Goal: Task Accomplishment & Management: Use online tool/utility

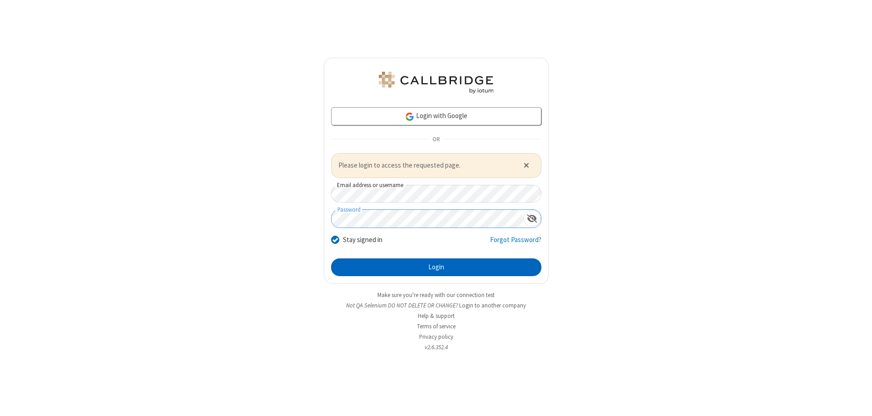
click at [436, 267] on button "Login" at bounding box center [436, 268] width 210 height 18
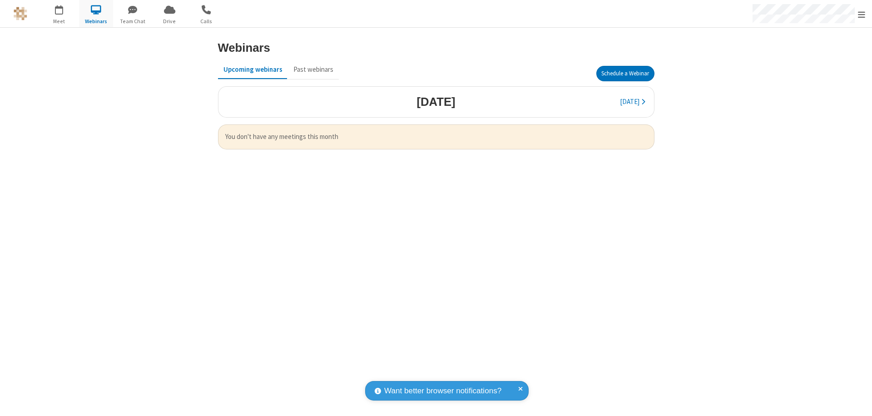
click at [625, 74] on button "Schedule a Webinar" at bounding box center [626, 73] width 58 height 15
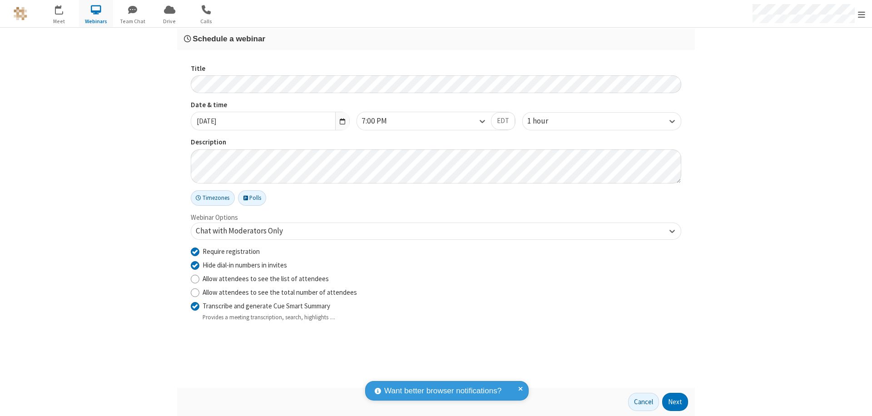
click at [195, 251] on input "Require registration" at bounding box center [195, 252] width 9 height 10
checkbox input "false"
click at [676, 402] on button "Next" at bounding box center [675, 402] width 26 height 18
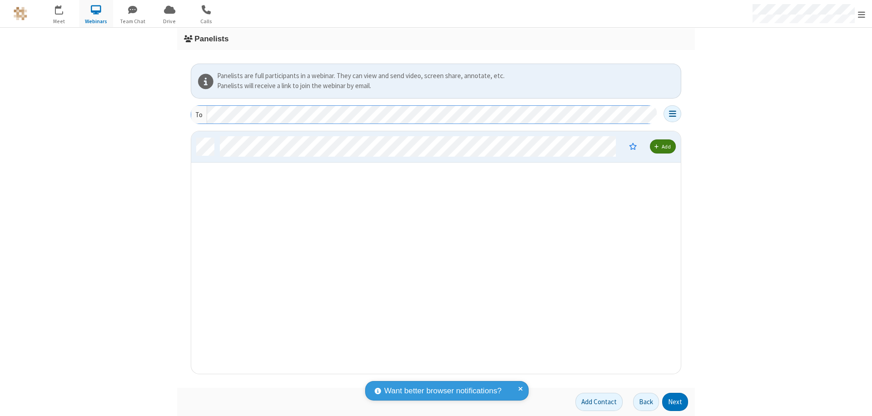
scroll to position [236, 483]
click at [676, 402] on button "Next" at bounding box center [675, 402] width 26 height 18
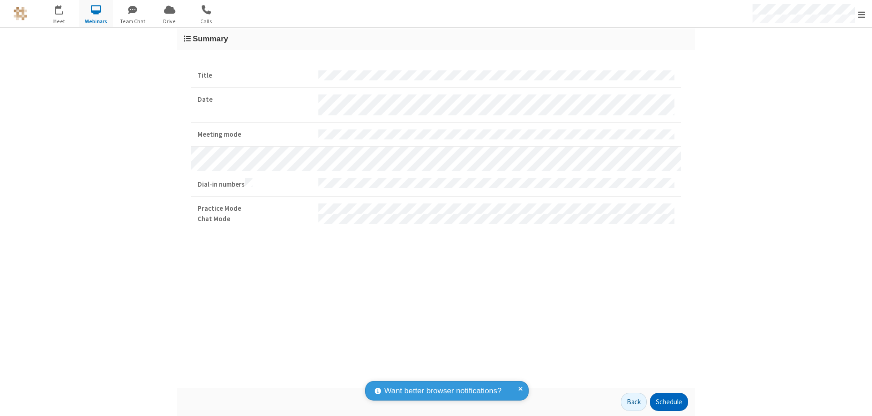
click at [669, 402] on button "Schedule" at bounding box center [669, 402] width 38 height 18
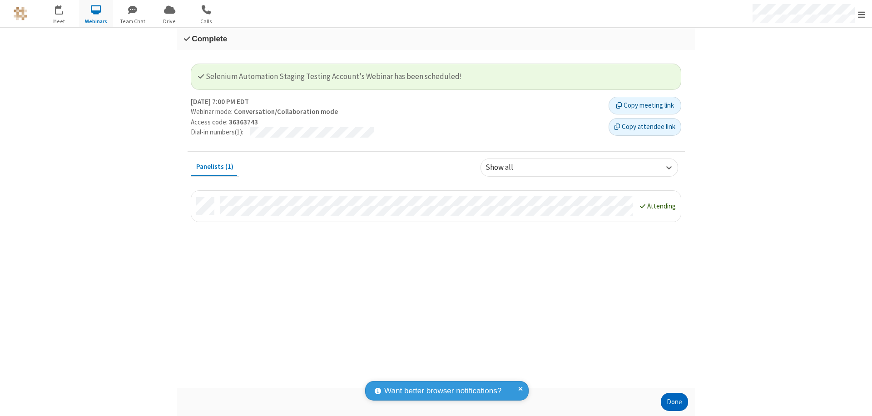
click at [675, 402] on button "Done" at bounding box center [674, 402] width 27 height 18
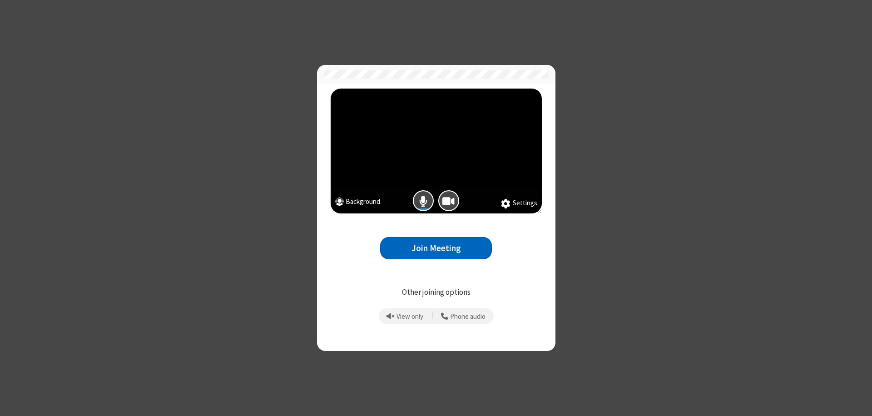
click at [436, 248] on button "Join Meeting" at bounding box center [436, 248] width 112 height 22
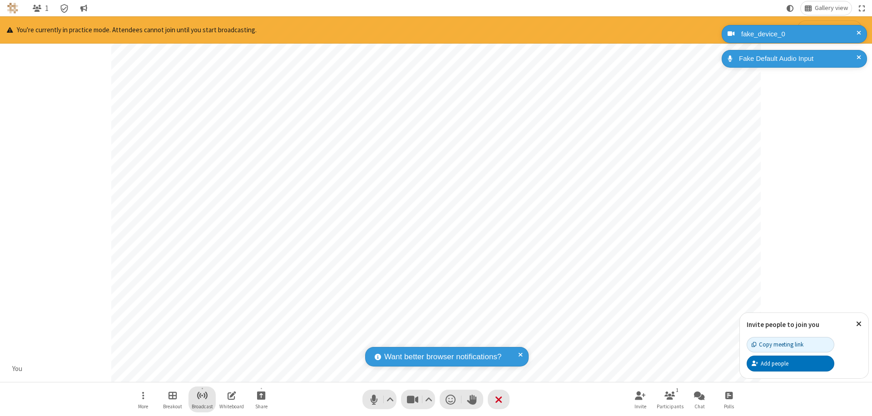
click at [202, 395] on span "Start broadcast" at bounding box center [202, 395] width 11 height 11
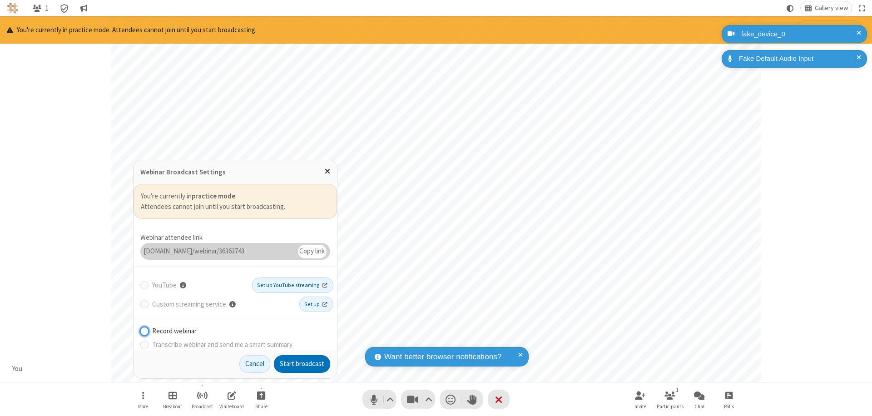
click at [302, 364] on button "Start broadcast" at bounding box center [302, 364] width 56 height 18
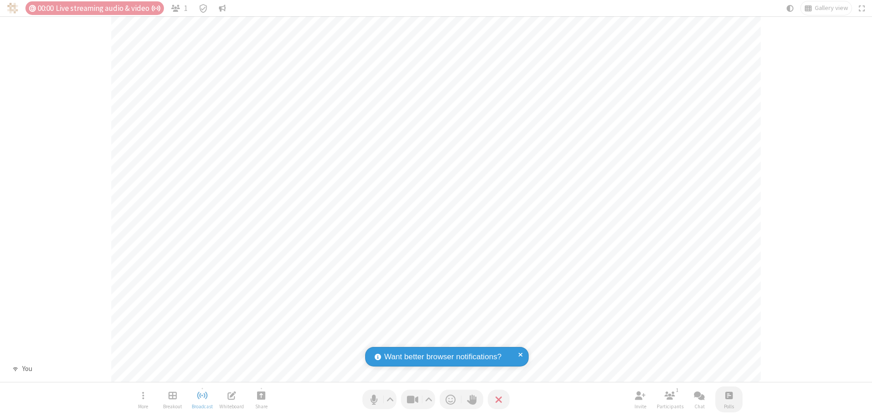
click at [729, 395] on span "Open poll" at bounding box center [729, 395] width 7 height 11
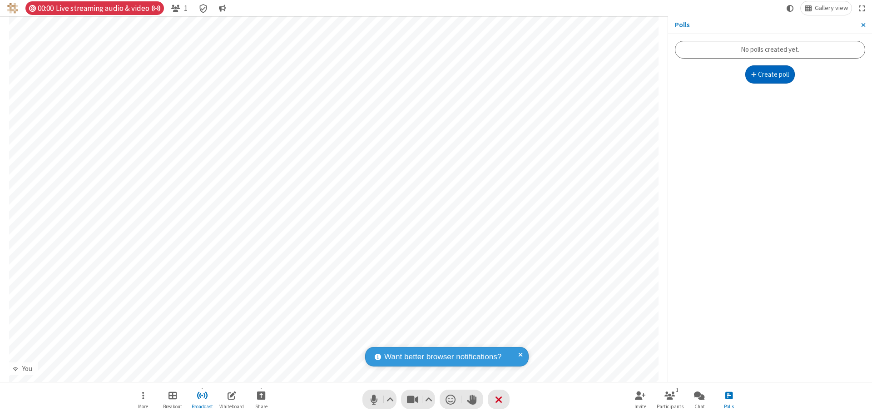
click at [770, 75] on button "Create poll" at bounding box center [771, 74] width 50 height 18
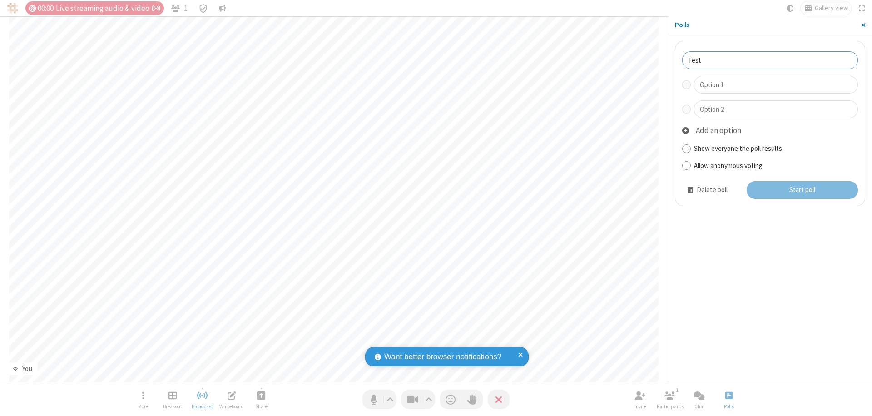
type input "Test"
type input "Yes"
type input "No"
click at [802, 190] on button "Start poll" at bounding box center [803, 190] width 112 height 18
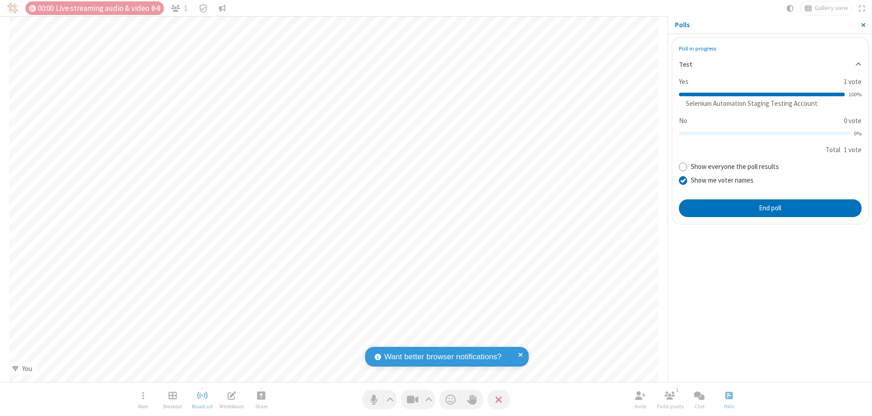
click at [863, 25] on span "Close sidebar" at bounding box center [863, 24] width 5 height 7
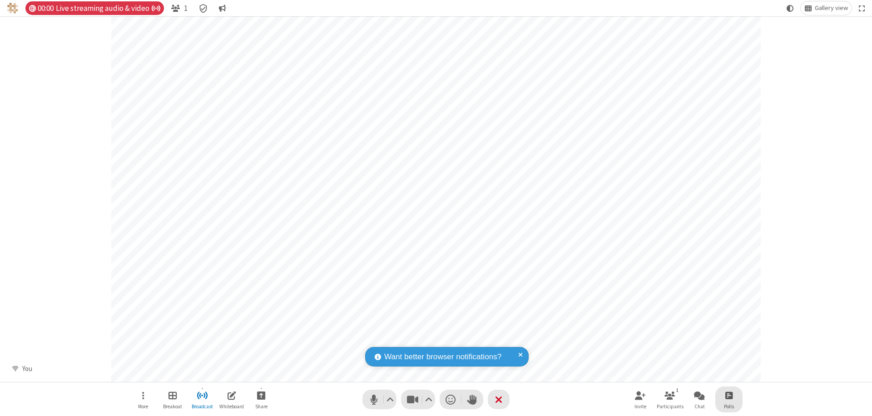
click at [729, 395] on span "Open poll" at bounding box center [729, 395] width 7 height 11
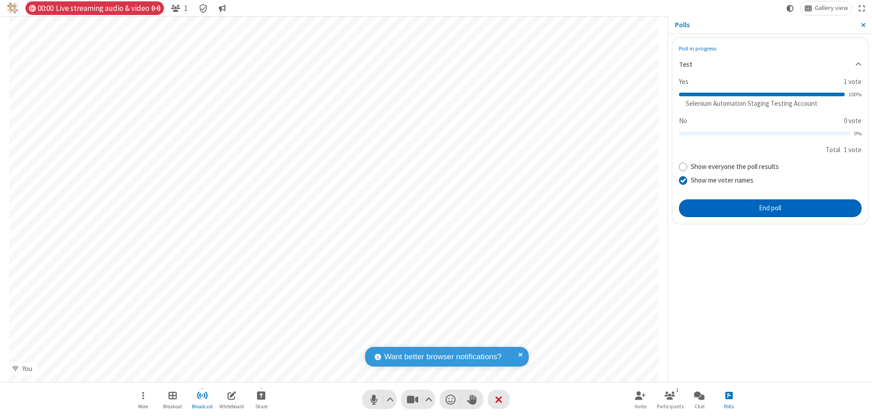
click at [770, 208] on button "End poll" at bounding box center [770, 208] width 183 height 18
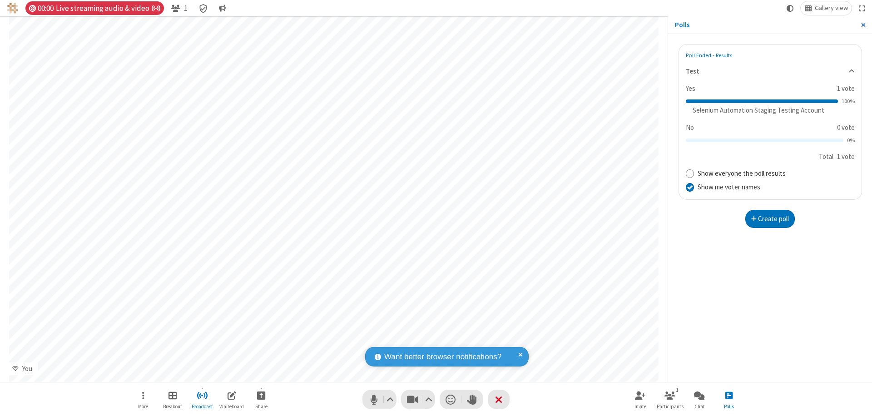
click at [863, 25] on span "Close sidebar" at bounding box center [863, 24] width 5 height 7
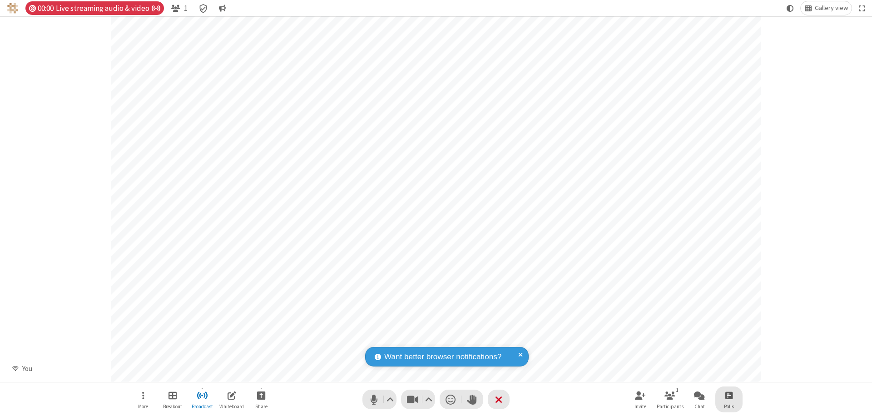
click at [729, 395] on span "Open poll" at bounding box center [729, 395] width 7 height 11
